Goal: Check status

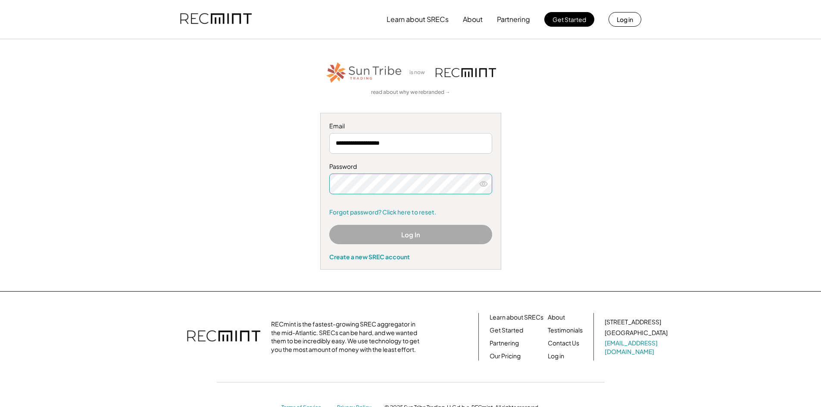
click at [428, 244] on button "Log In" at bounding box center [410, 234] width 163 height 19
click at [421, 234] on button "Log In" at bounding box center [410, 234] width 163 height 19
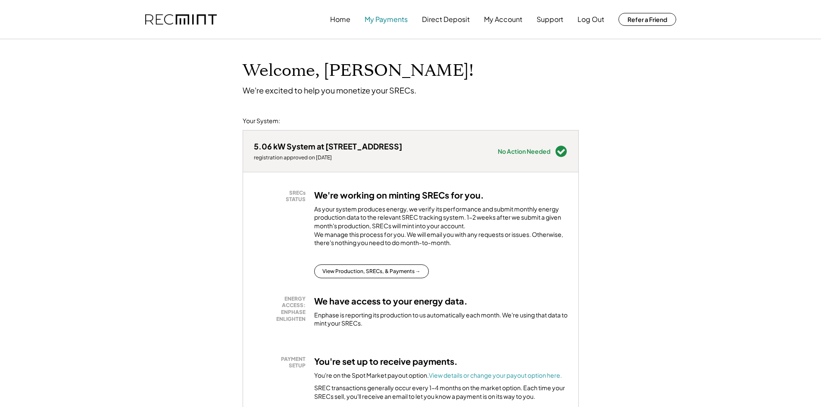
click at [391, 23] on button "My Payments" at bounding box center [386, 19] width 43 height 17
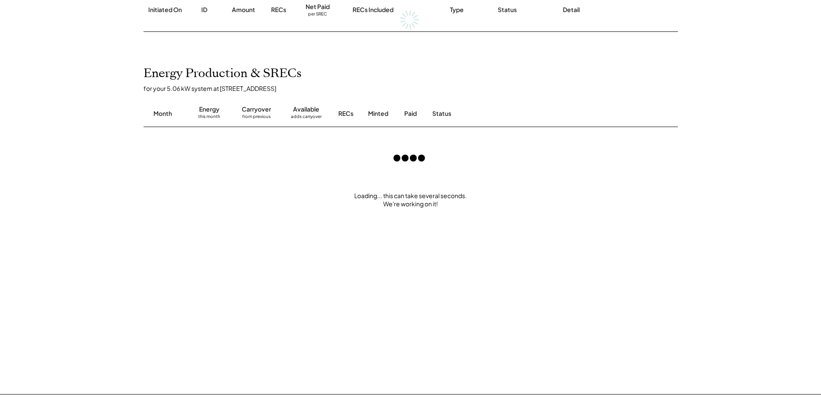
scroll to position [149, 0]
click at [341, 116] on div "RECs" at bounding box center [345, 114] width 15 height 9
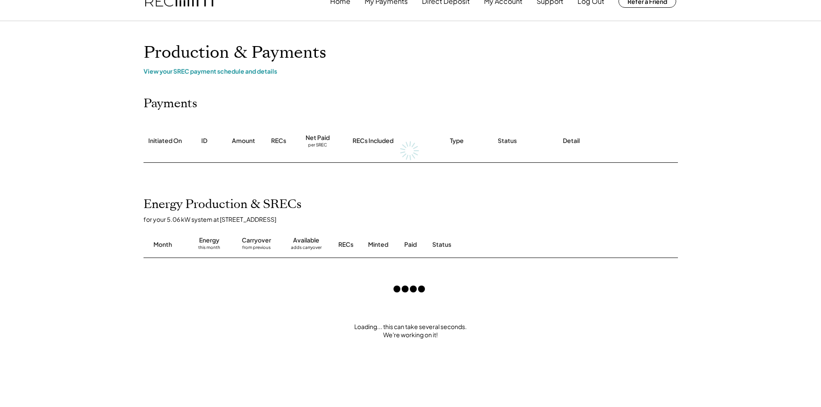
scroll to position [0, 0]
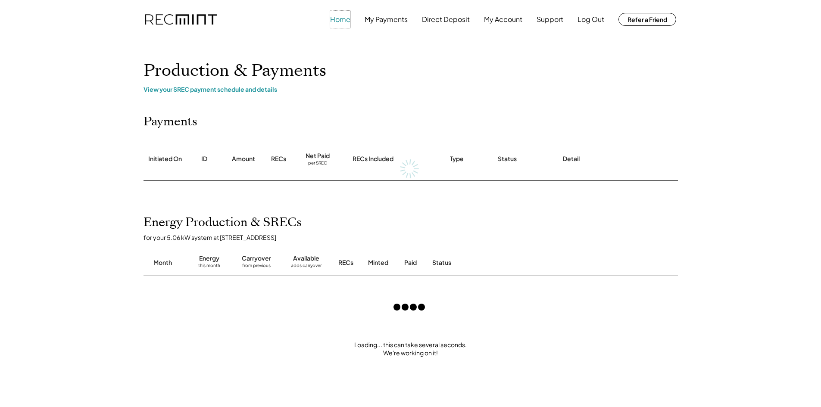
click at [343, 19] on button "Home" at bounding box center [340, 19] width 20 height 17
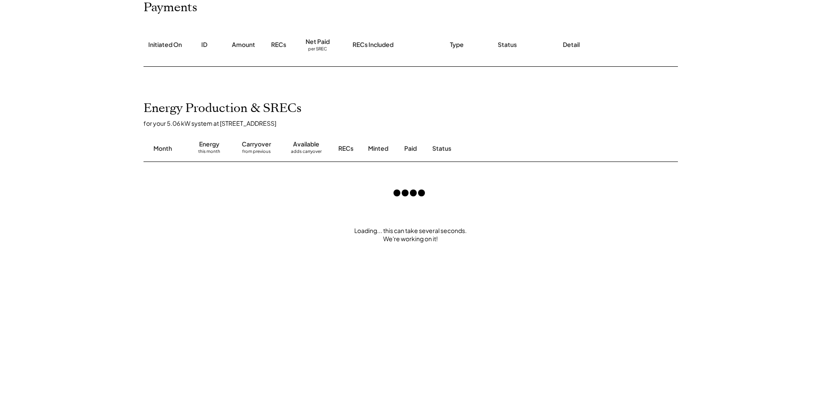
scroll to position [19, 0]
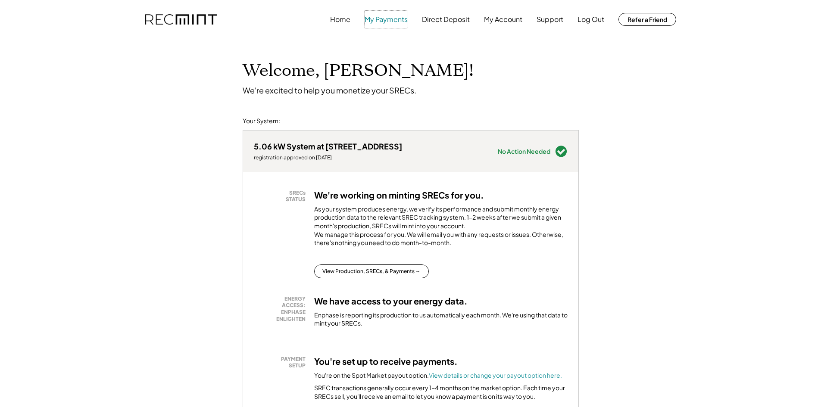
click at [384, 23] on button "My Payments" at bounding box center [386, 19] width 43 height 17
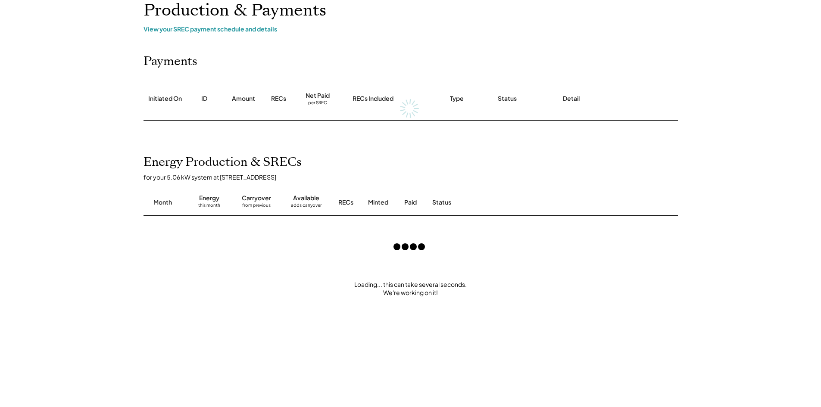
scroll to position [86, 0]
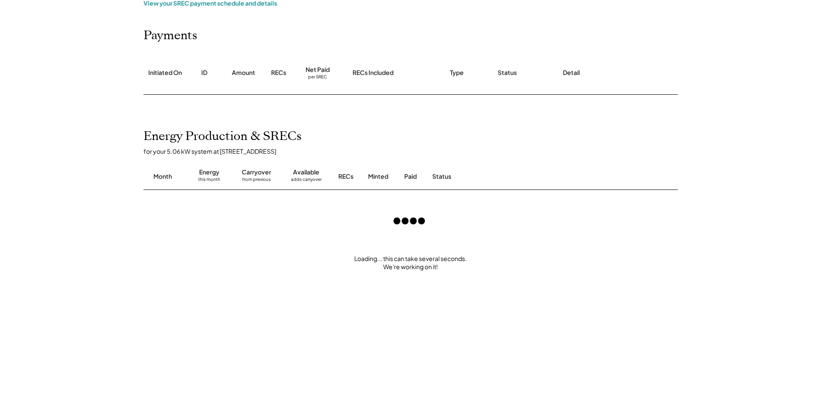
click at [381, 176] on div "Minted" at bounding box center [378, 176] width 20 height 9
click at [310, 177] on div "adds carryover" at bounding box center [306, 181] width 31 height 9
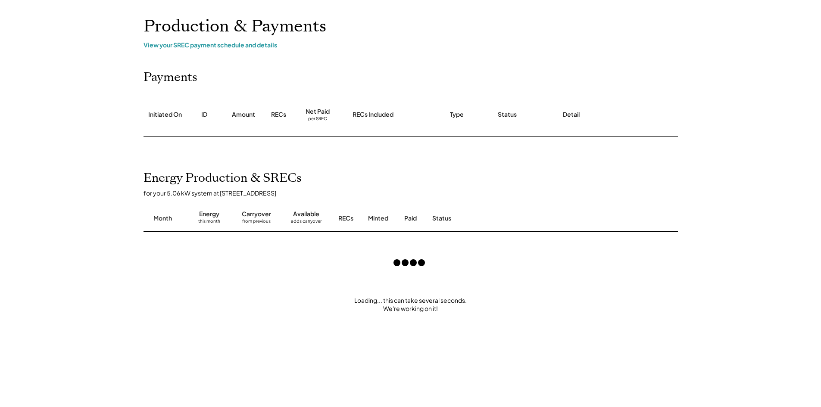
scroll to position [0, 0]
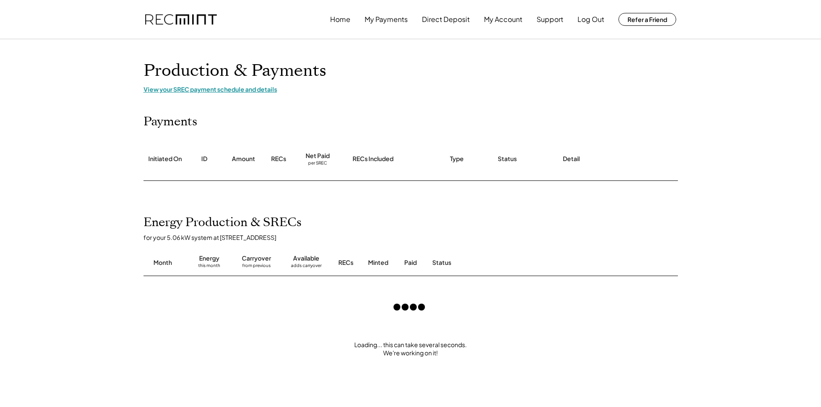
click at [247, 89] on div "View your SREC payment schedule and details" at bounding box center [411, 89] width 535 height 8
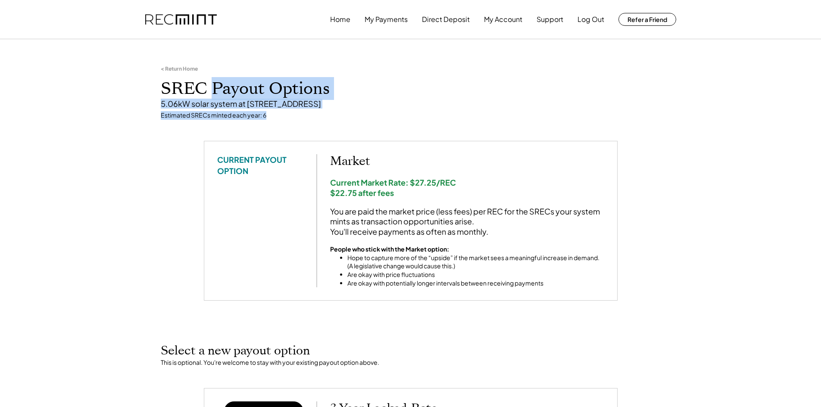
drag, startPoint x: 275, startPoint y: 116, endPoint x: 212, endPoint y: 98, distance: 66.1
click at [212, 98] on div "< Return Home SREC Payout Options 5.06kW solar system at [STREET_ADDRESS] Estim…" at bounding box center [410, 92] width 517 height 97
